Goal: Task Accomplishment & Management: Use online tool/utility

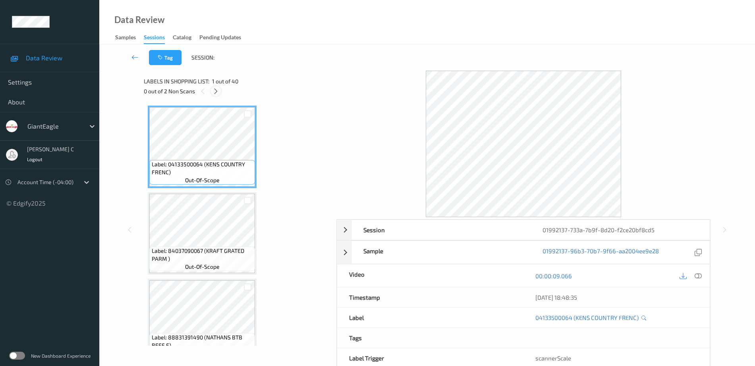
click at [214, 92] on icon at bounding box center [215, 91] width 7 height 7
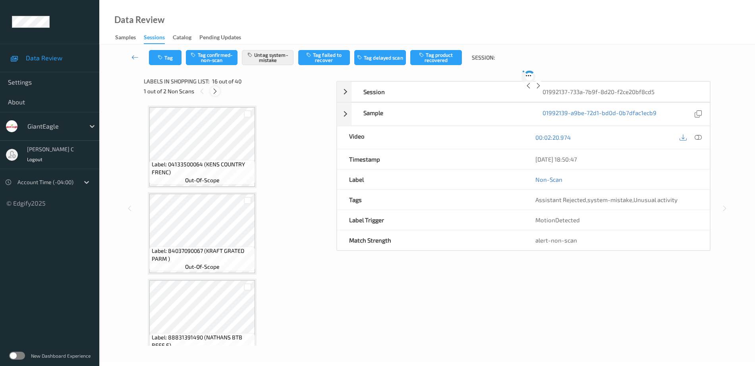
scroll to position [1216, 0]
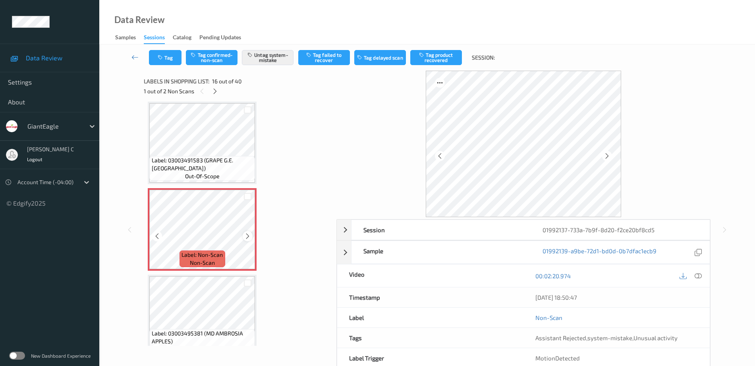
click at [247, 235] on icon at bounding box center [247, 236] width 7 height 7
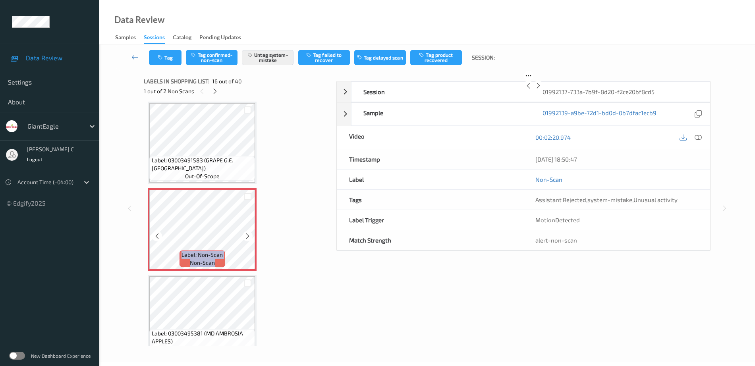
click at [247, 235] on icon at bounding box center [247, 236] width 7 height 7
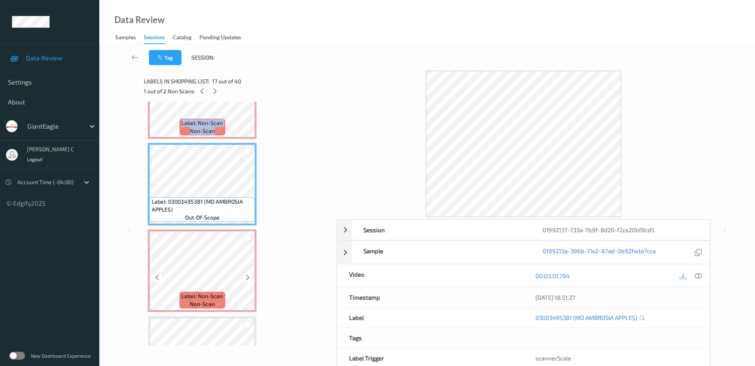
scroll to position [1365, 0]
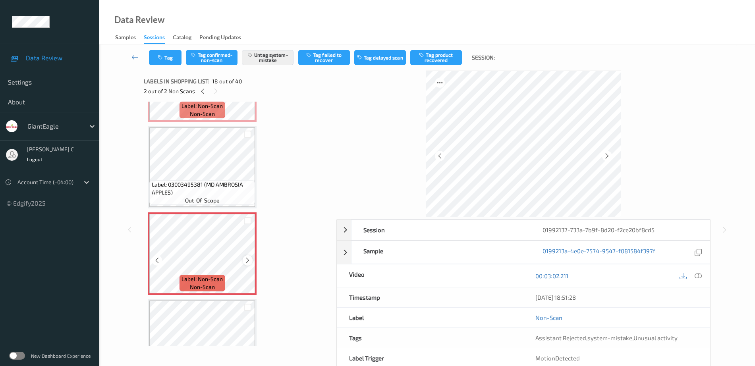
click at [247, 259] on icon at bounding box center [247, 260] width 7 height 7
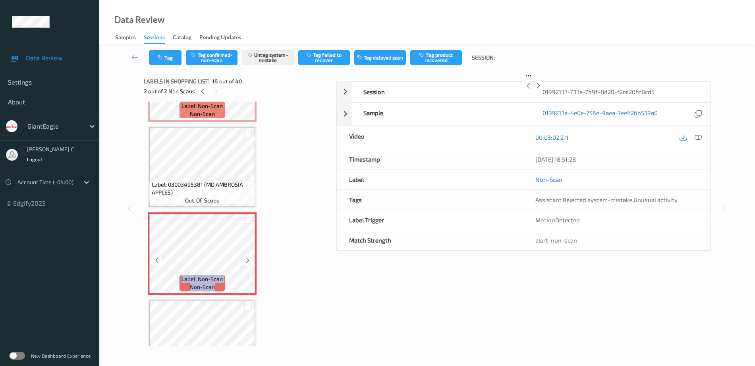
click at [247, 259] on icon at bounding box center [247, 260] width 7 height 7
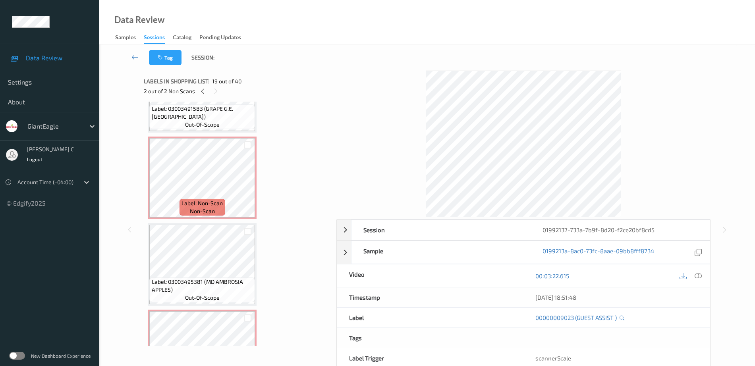
scroll to position [1266, 0]
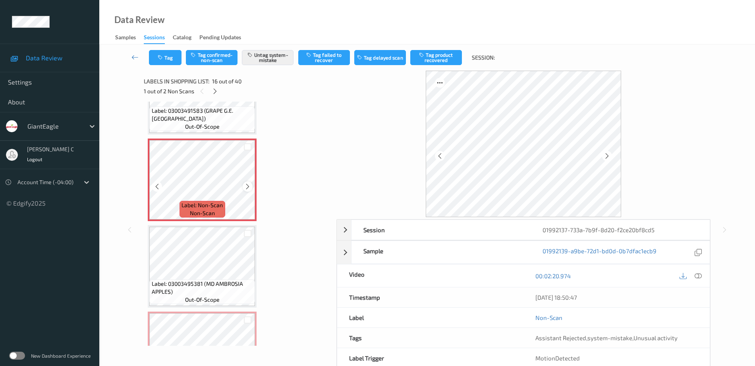
click at [246, 190] on div at bounding box center [248, 187] width 10 height 10
click at [246, 190] on icon at bounding box center [247, 186] width 7 height 7
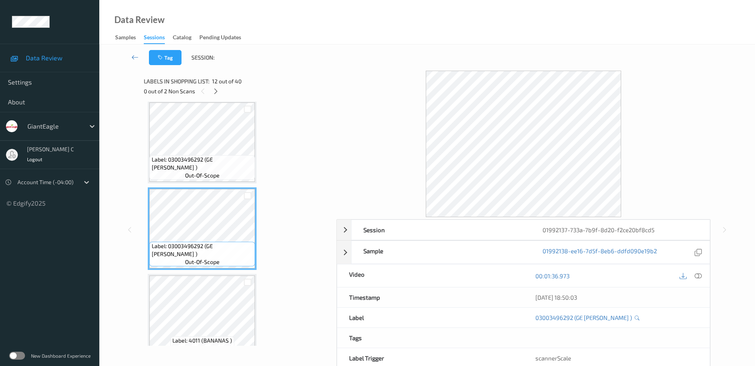
scroll to position [869, 0]
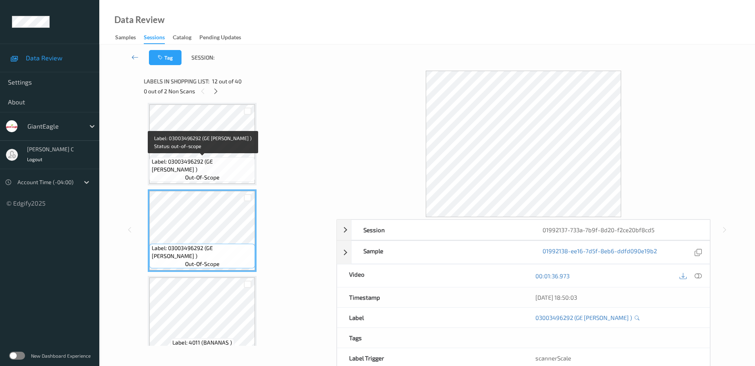
click at [220, 170] on span "Label: 03003496292 (GE ALFREDO SAUCE )" at bounding box center [203, 166] width 102 height 16
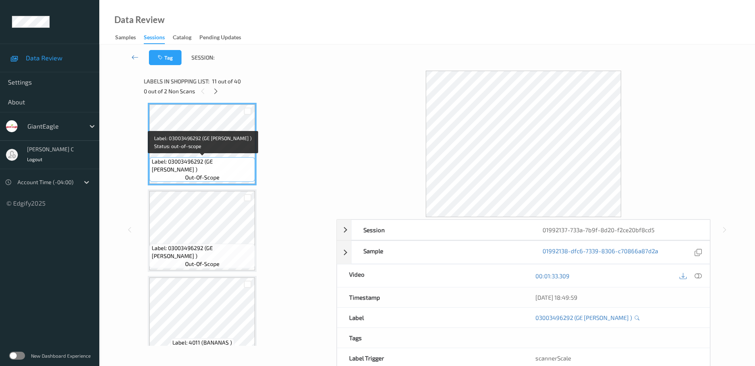
scroll to position [769, 0]
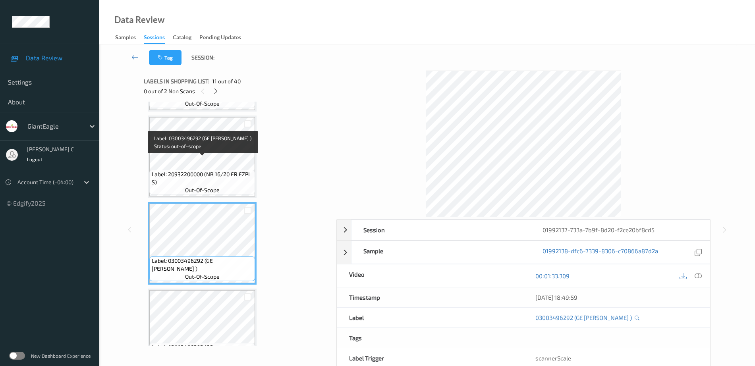
click at [220, 170] on span "Label: 20932200000 (NB 16/20 FR EZPL S)" at bounding box center [203, 178] width 102 height 16
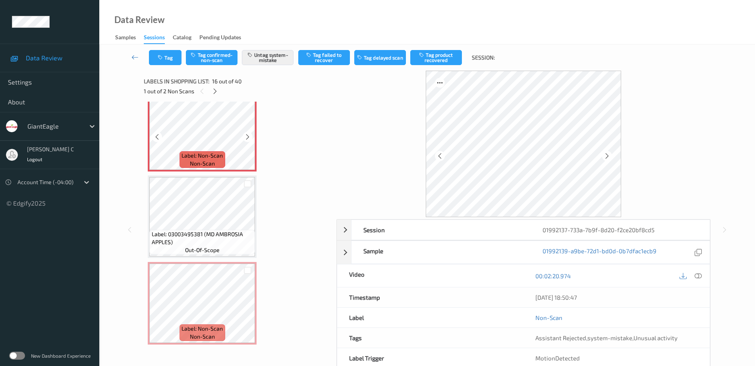
scroll to position [1117, 0]
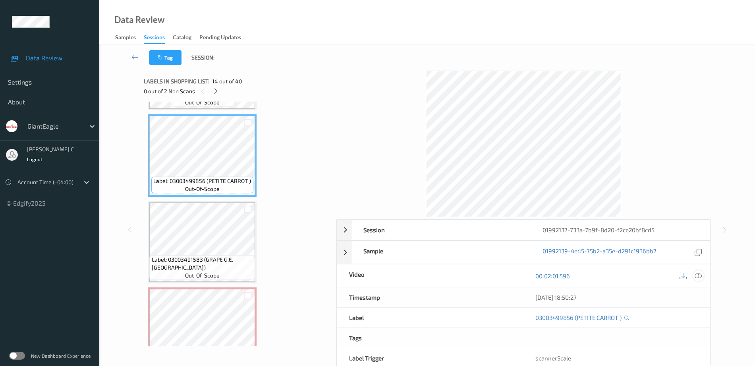
click at [702, 276] on div at bounding box center [698, 275] width 11 height 11
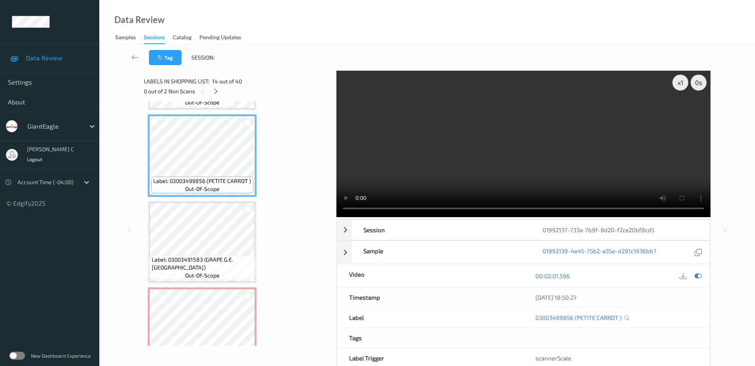
click at [559, 43] on div "Data Review Samples Sessions Catalog Pending Updates" at bounding box center [427, 22] width 656 height 44
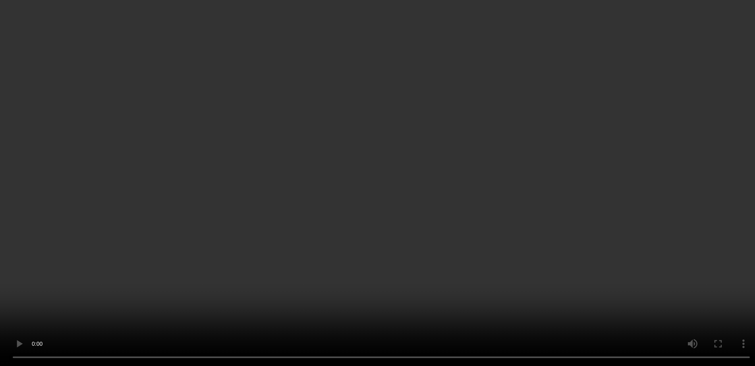
scroll to position [0, 0]
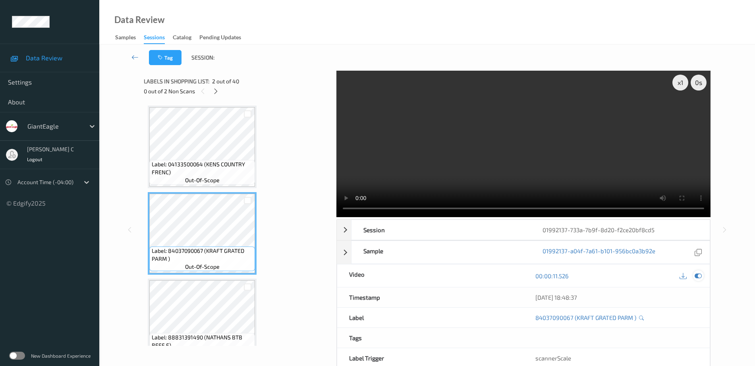
click at [698, 277] on icon at bounding box center [698, 275] width 7 height 7
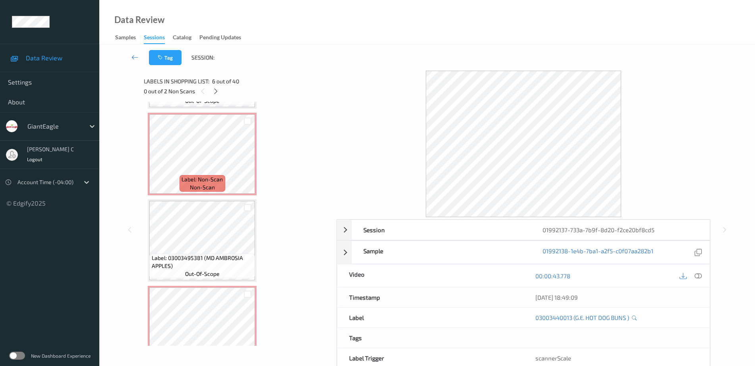
scroll to position [1241, 0]
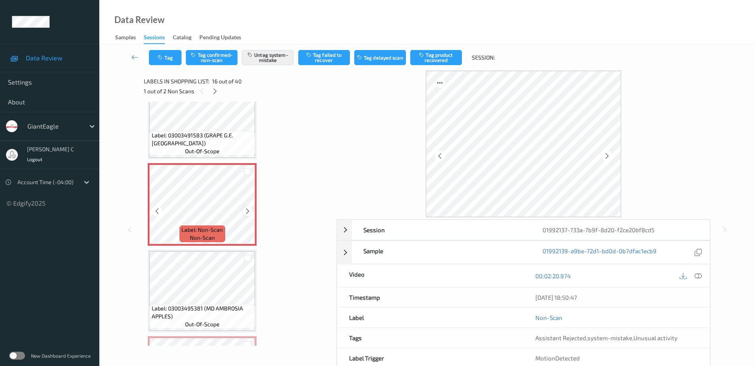
click at [249, 209] on icon at bounding box center [247, 211] width 7 height 7
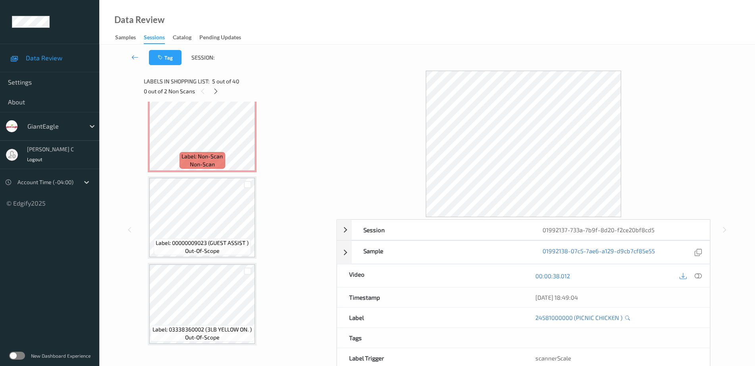
scroll to position [1489, 0]
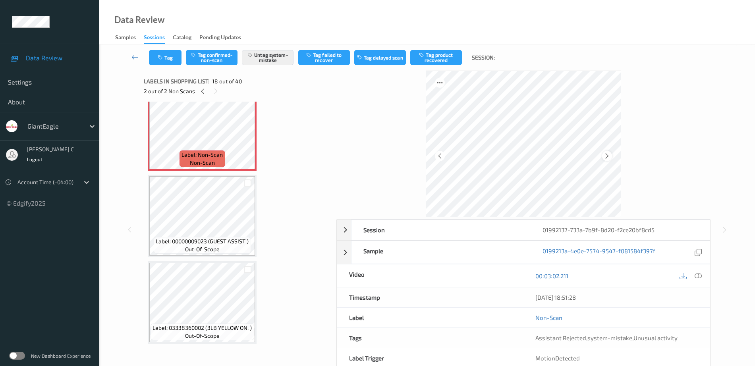
click at [608, 153] on icon at bounding box center [607, 156] width 7 height 7
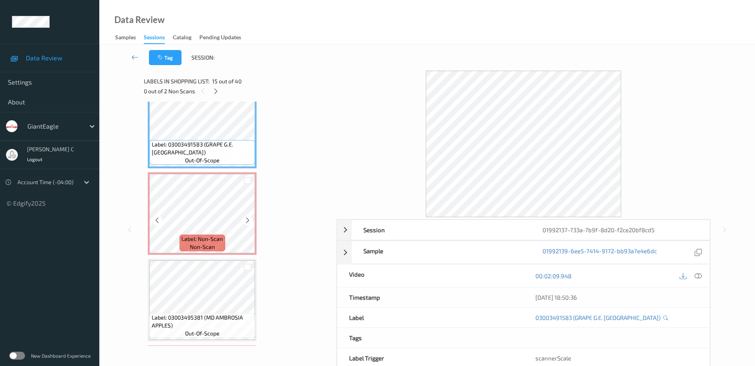
scroll to position [1241, 0]
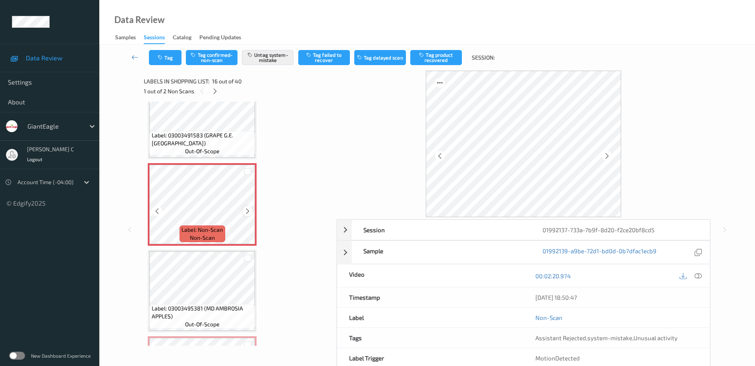
click at [249, 211] on icon at bounding box center [247, 211] width 7 height 7
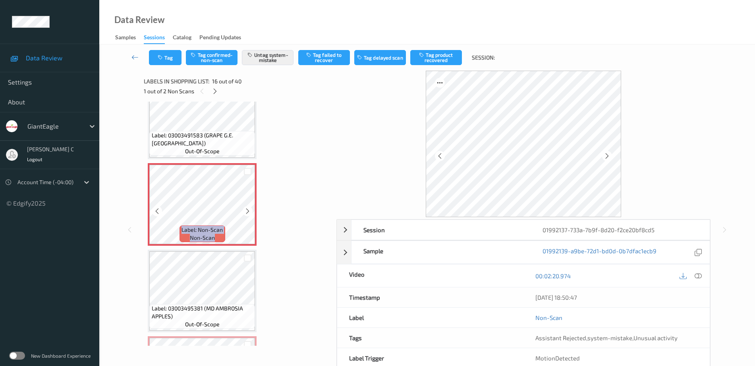
click at [249, 211] on icon at bounding box center [247, 211] width 7 height 7
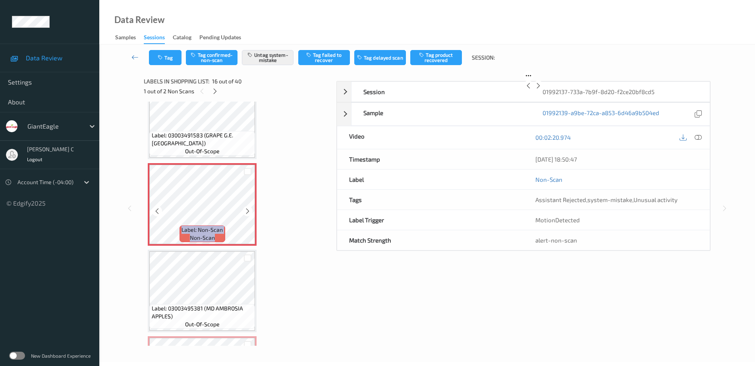
click at [249, 211] on icon at bounding box center [247, 211] width 7 height 7
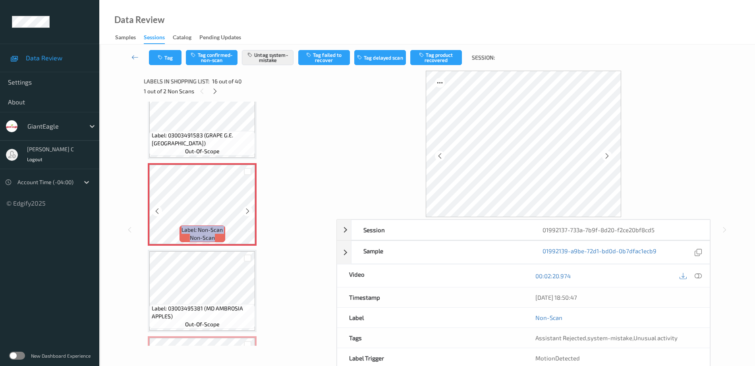
click at [249, 211] on icon at bounding box center [247, 211] width 7 height 7
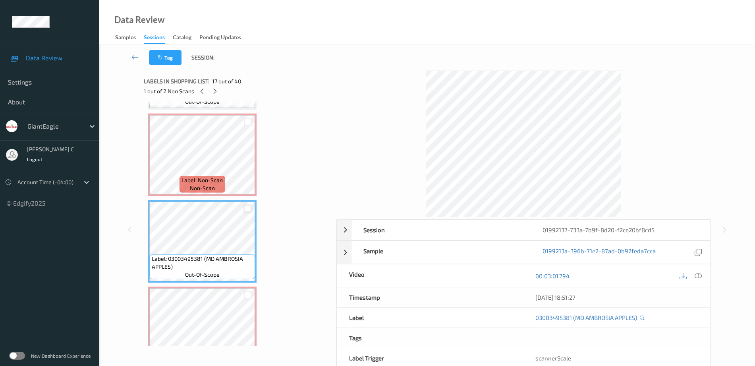
scroll to position [1340, 0]
